Goal: Information Seeking & Learning: Learn about a topic

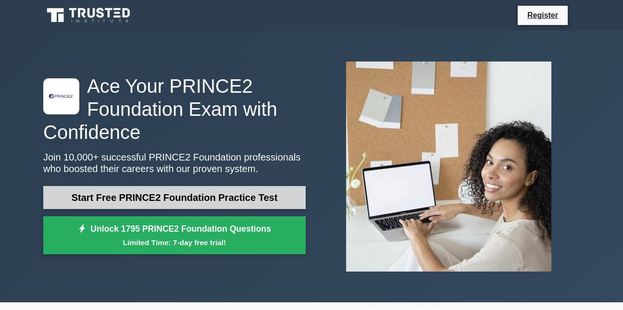
click at [245, 196] on link "Start Free PRINCE2 Foundation Practice Test" at bounding box center [174, 197] width 262 height 23
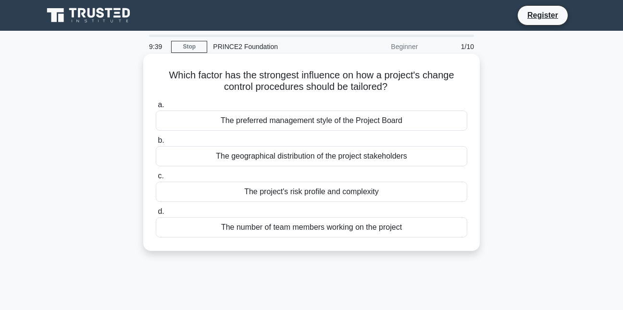
click at [275, 125] on div "The preferred management style of the Project Board" at bounding box center [311, 120] width 311 height 20
click at [156, 108] on input "a. The preferred management style of the Project Board" at bounding box center [156, 105] width 0 height 6
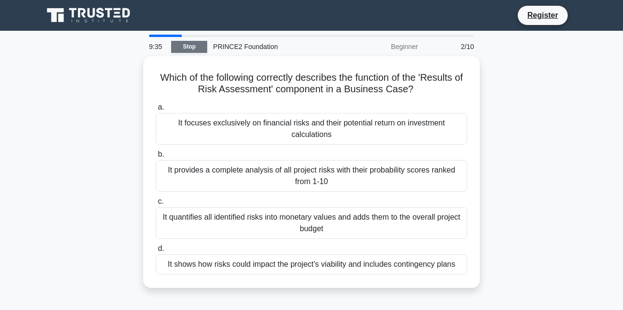
click at [197, 47] on link "Stop" at bounding box center [189, 47] width 36 height 12
